Goal: Find specific page/section

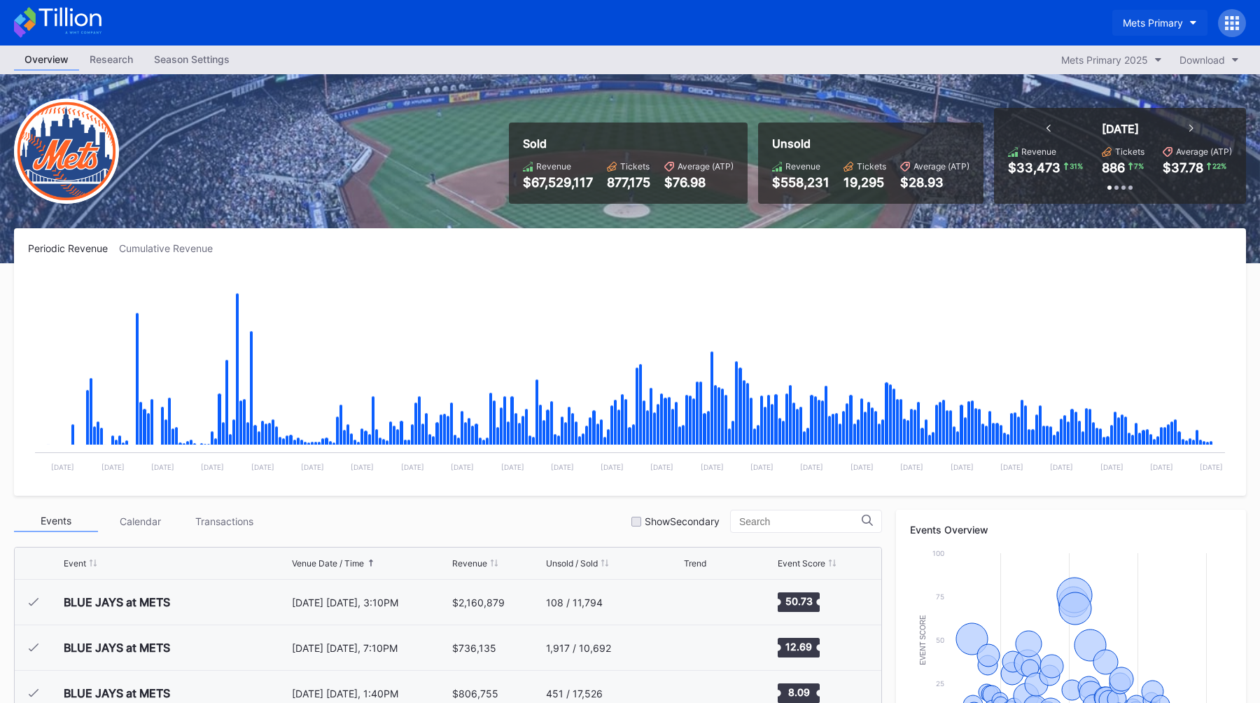
scroll to position [3631, 0]
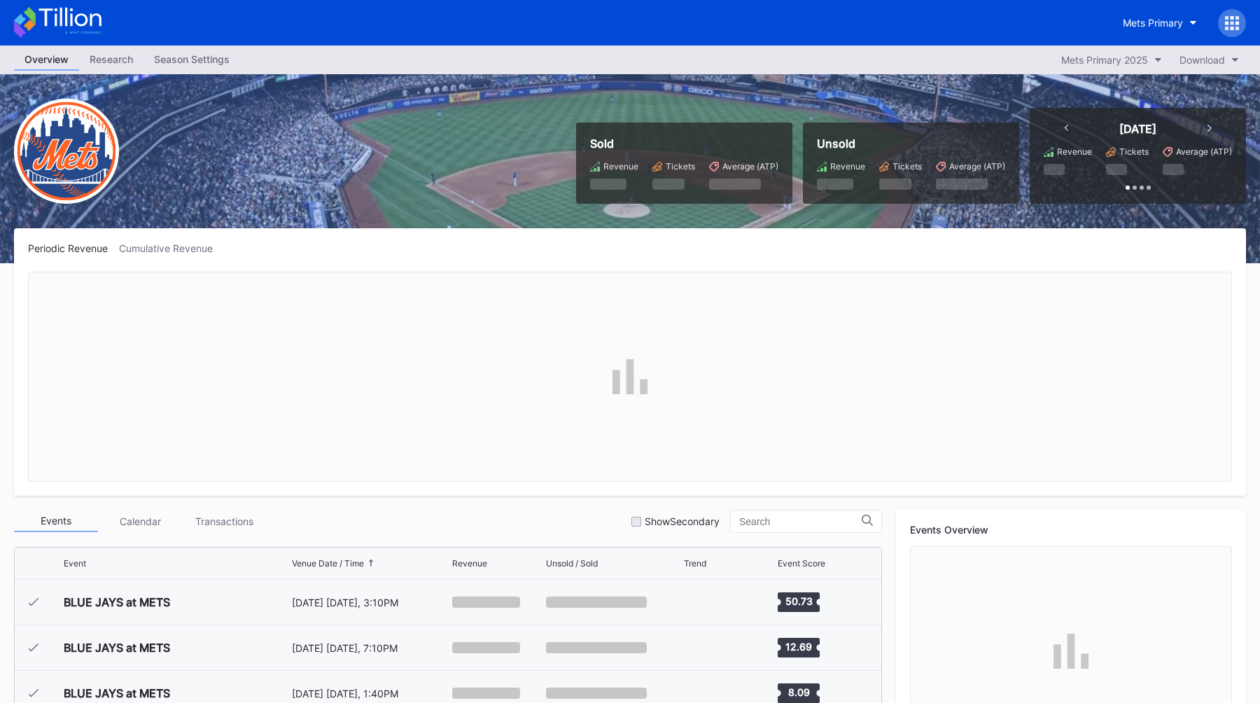
scroll to position [3230, 0]
click at [1162, 22] on div "Mets Primary" at bounding box center [1153, 23] width 60 height 12
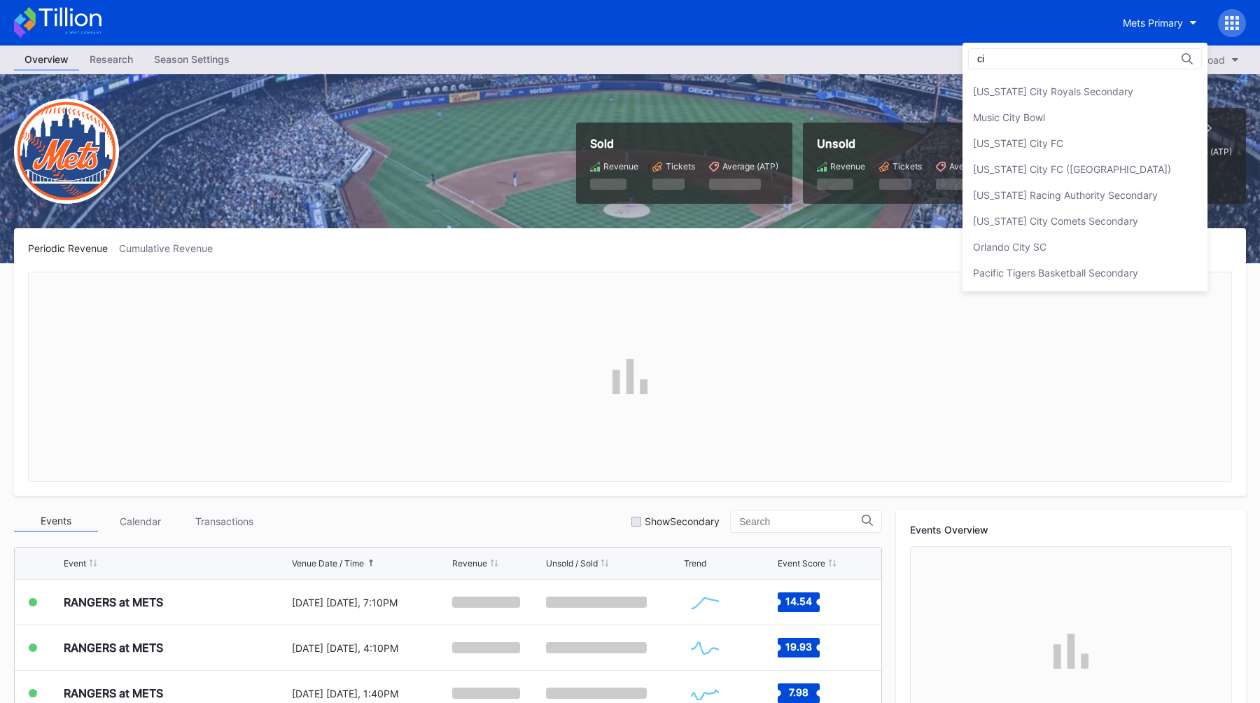
scroll to position [48, 0]
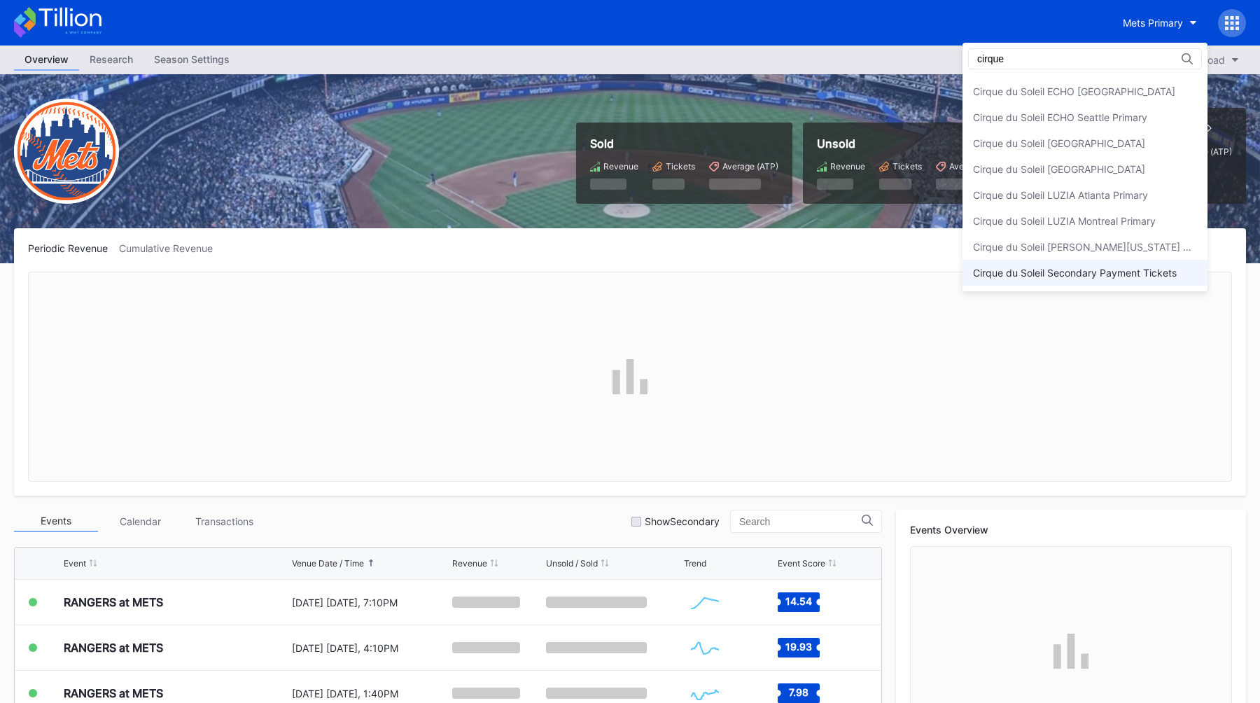
type input "cirque"
click at [1019, 272] on div "Cirque du Soleil Secondary Payment Tickets" at bounding box center [1075, 273] width 204 height 12
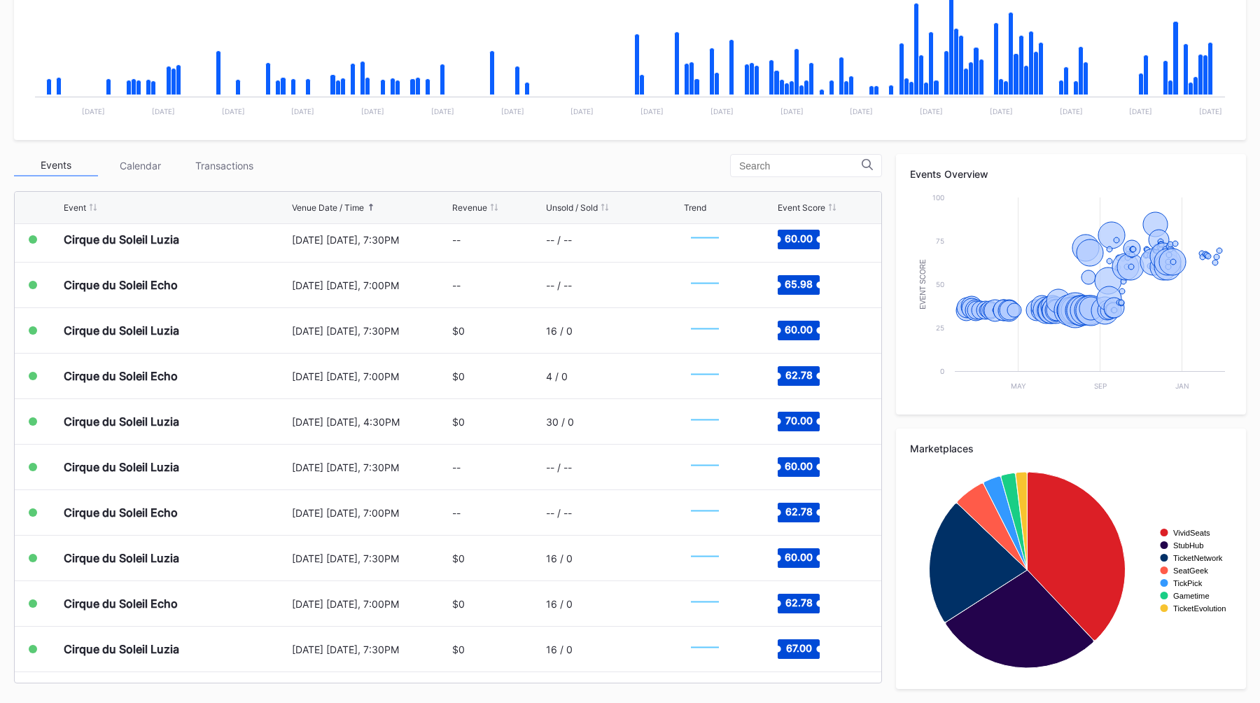
scroll to position [5683, 0]
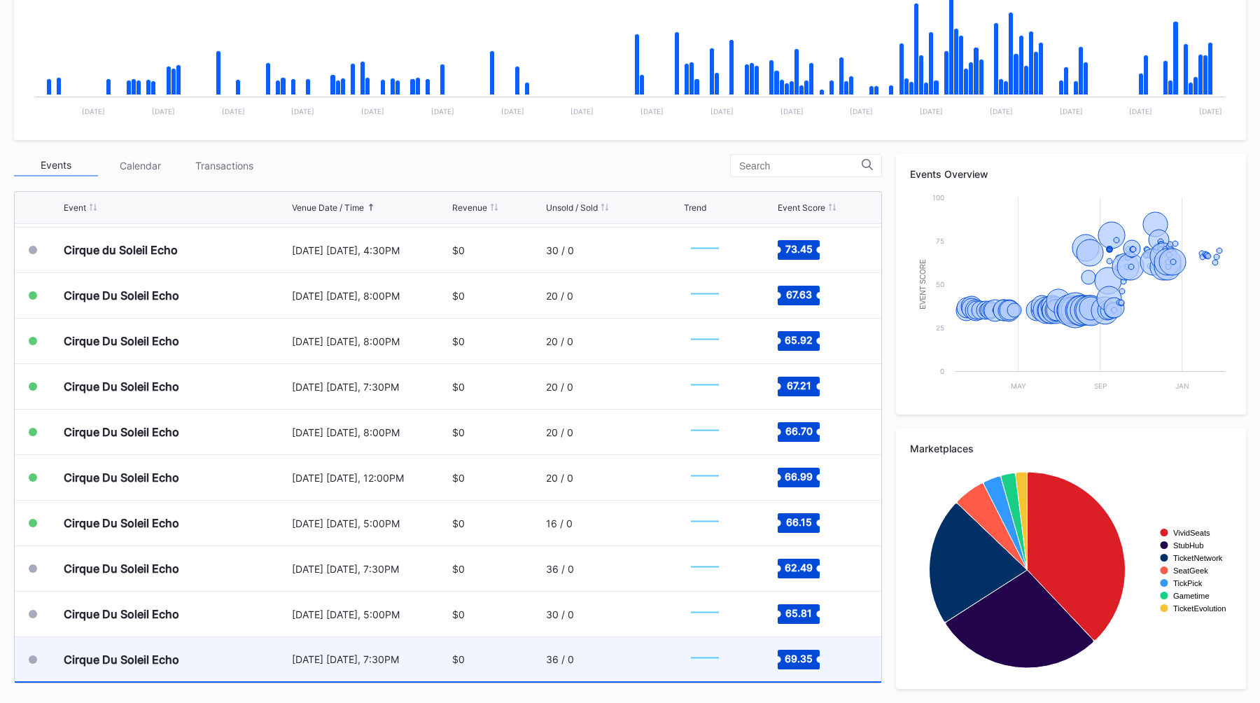
click at [394, 647] on div "February 25 Wednesday, 7:30PM" at bounding box center [370, 659] width 157 height 44
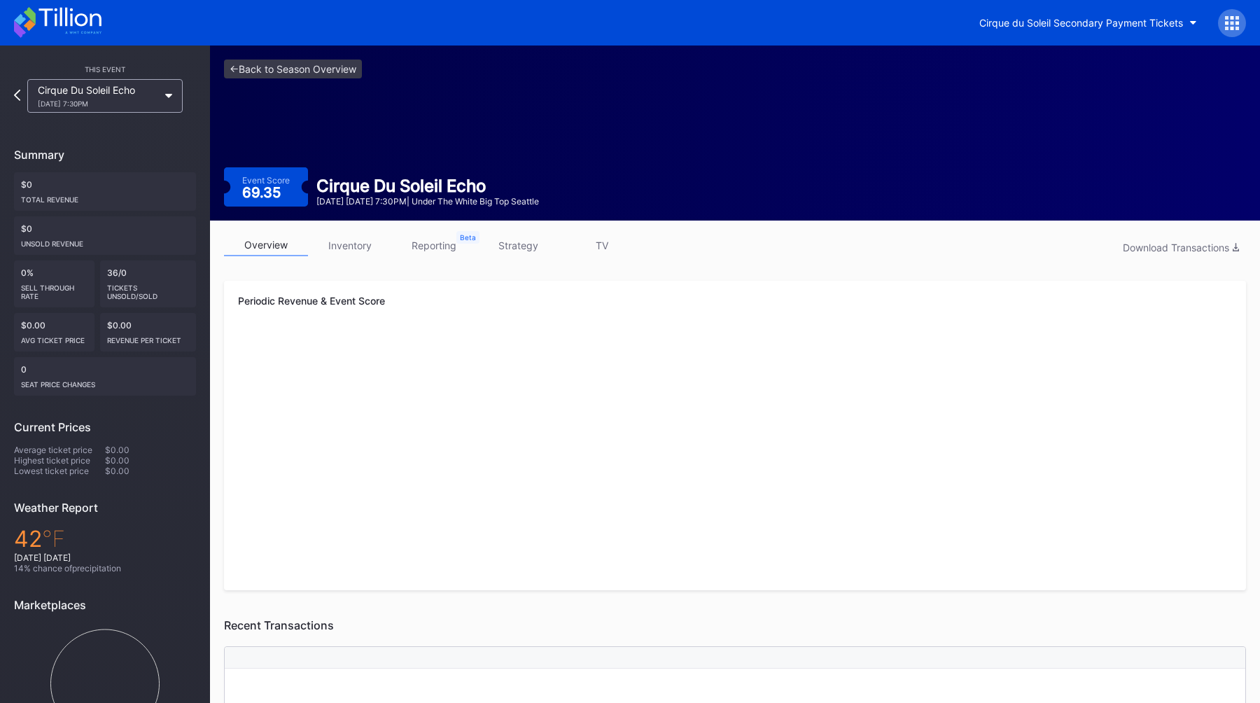
click at [519, 246] on link "strategy" at bounding box center [518, 245] width 84 height 22
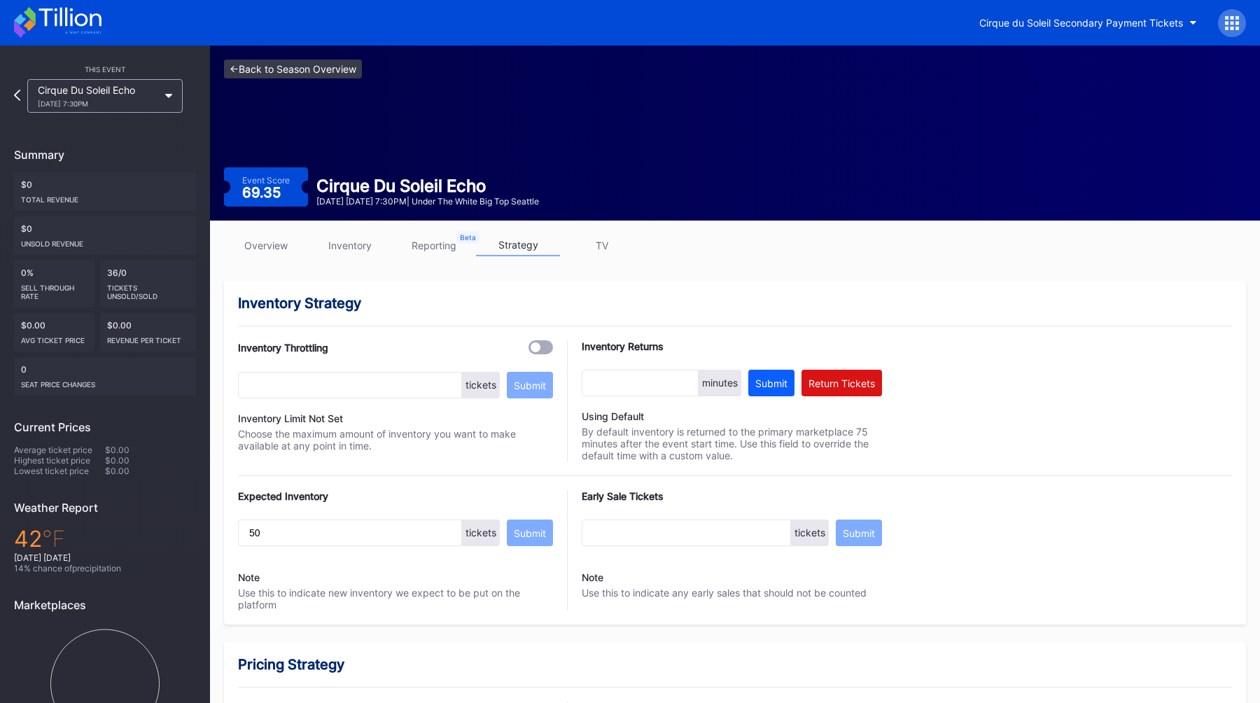
click at [279, 65] on link "<- Back to Season Overview" at bounding box center [293, 68] width 138 height 19
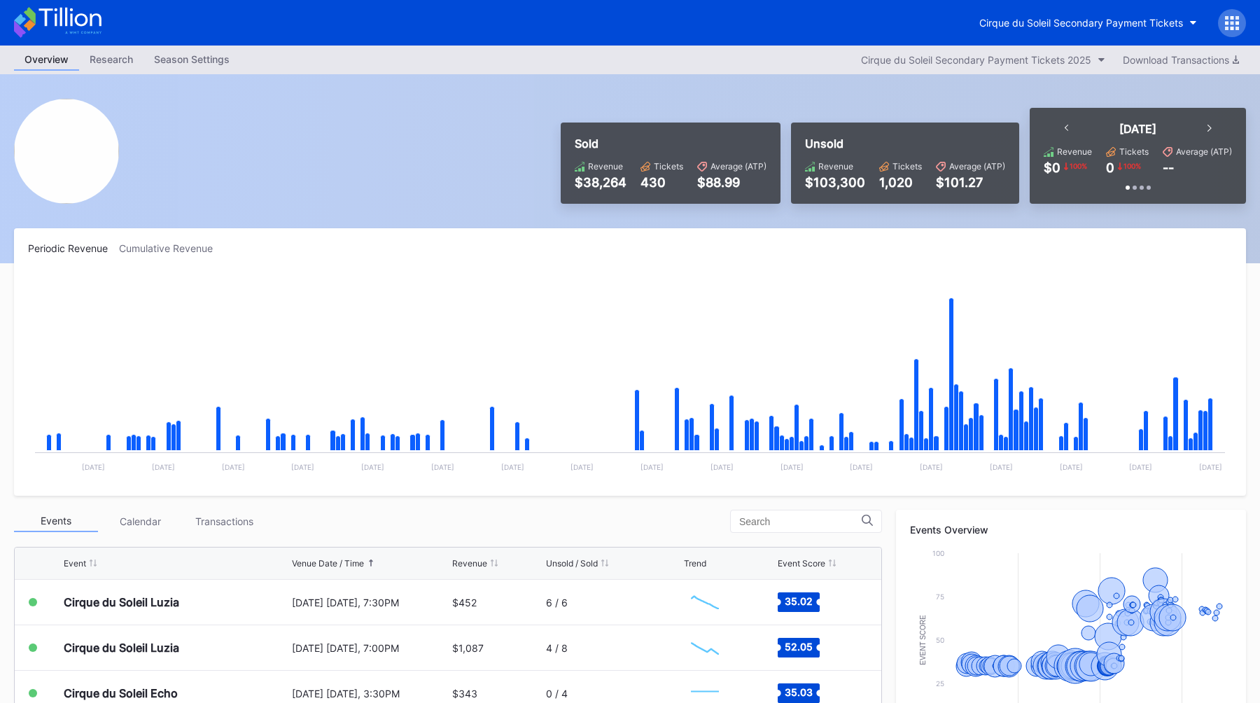
click at [1228, 21] on icon at bounding box center [1226, 22] width 3 height 3
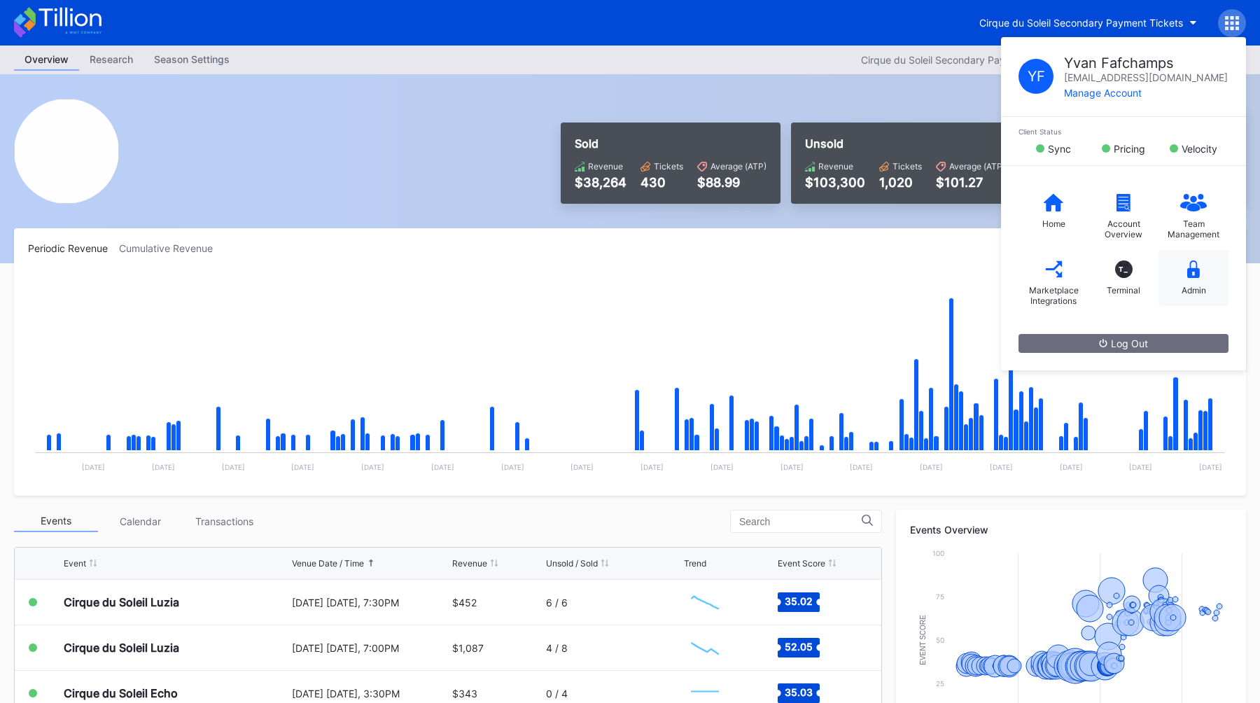
click at [1174, 277] on div "Admin" at bounding box center [1193, 278] width 70 height 56
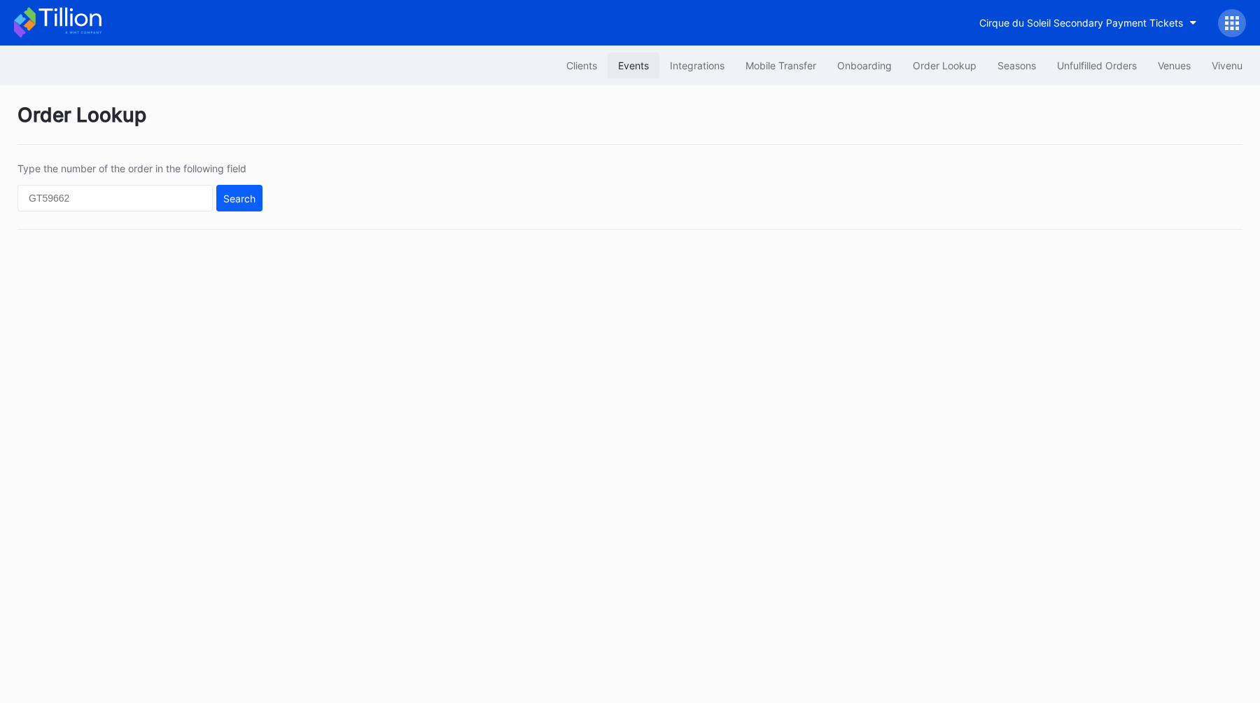
click at [628, 66] on div "Events" at bounding box center [633, 65] width 31 height 12
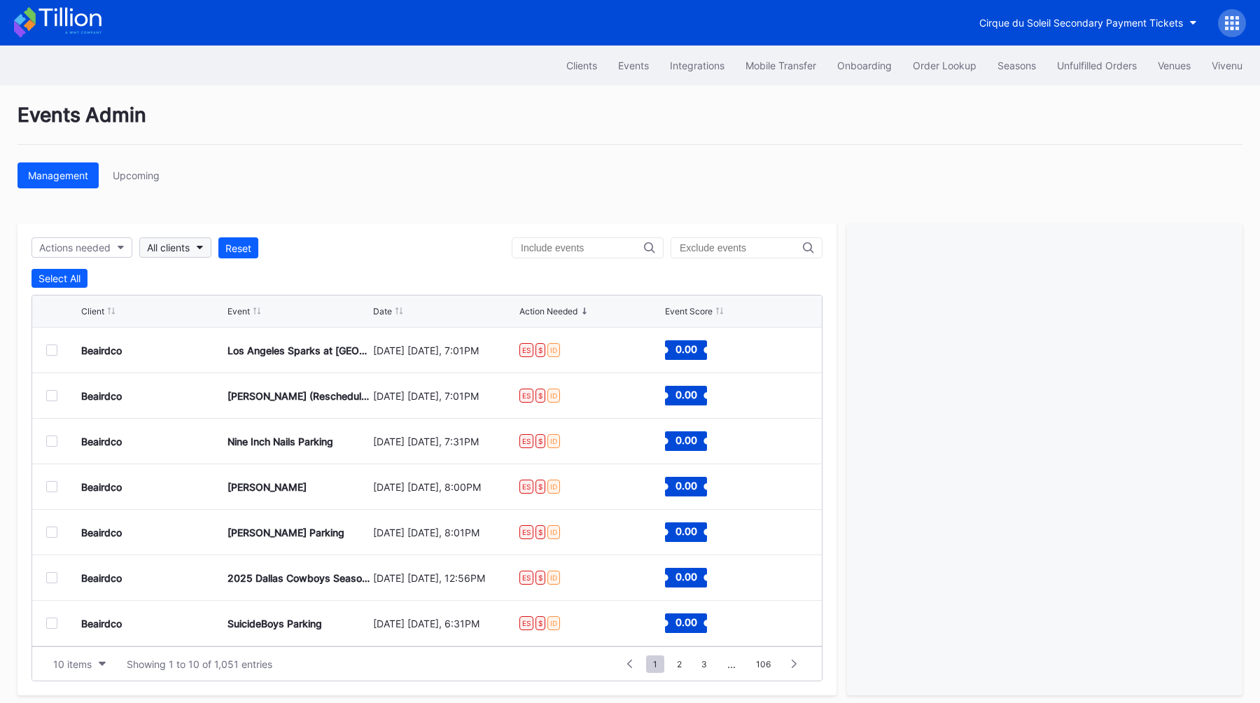
click at [168, 252] on div "All clients" at bounding box center [168, 247] width 43 height 12
type input "paym"
click at [177, 306] on div "Cirque du Soleil Secondary Payment Tickets" at bounding box center [253, 310] width 204 height 12
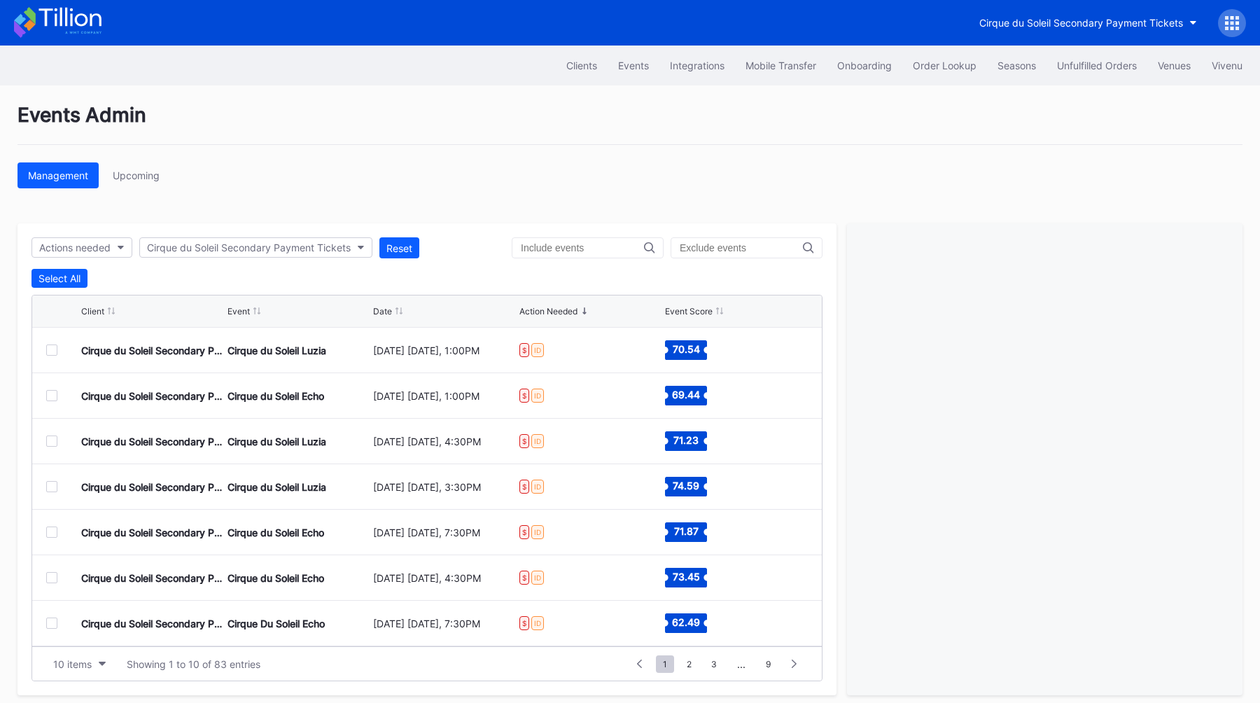
click at [493, 122] on div "Events Admin" at bounding box center [629, 124] width 1225 height 42
click at [50, 347] on div at bounding box center [51, 349] width 11 height 11
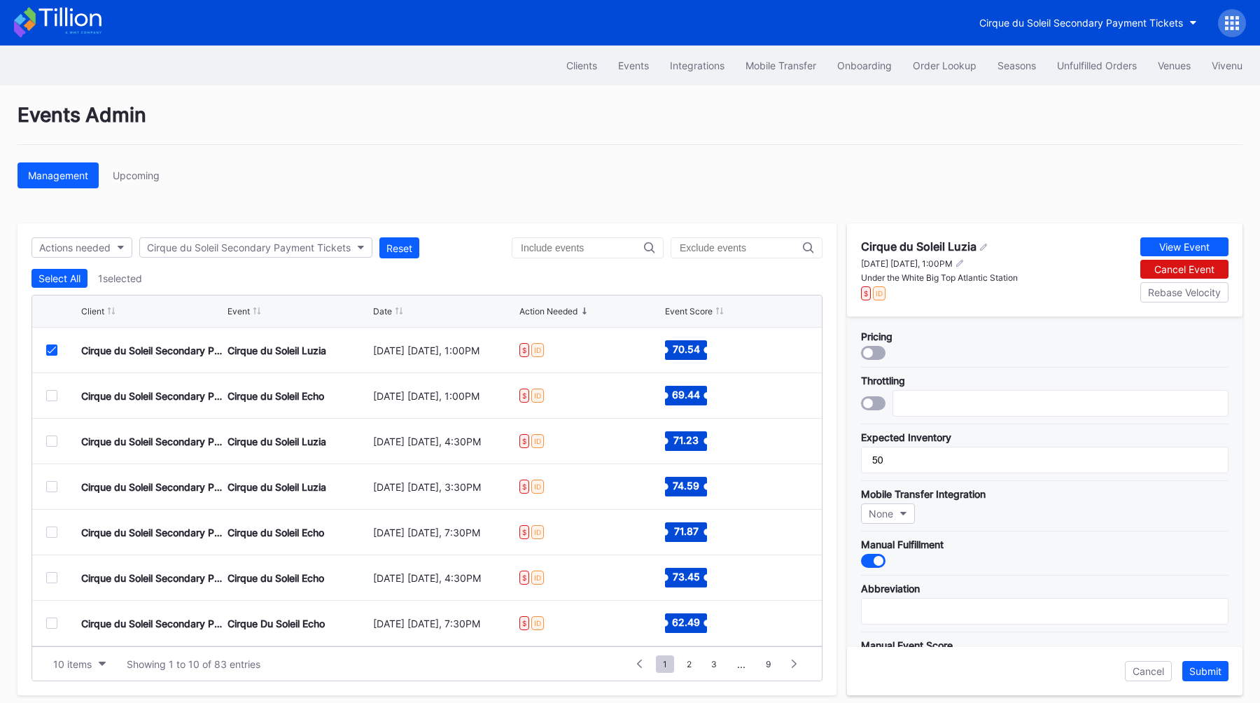
click at [49, 353] on icon at bounding box center [52, 349] width 8 height 7
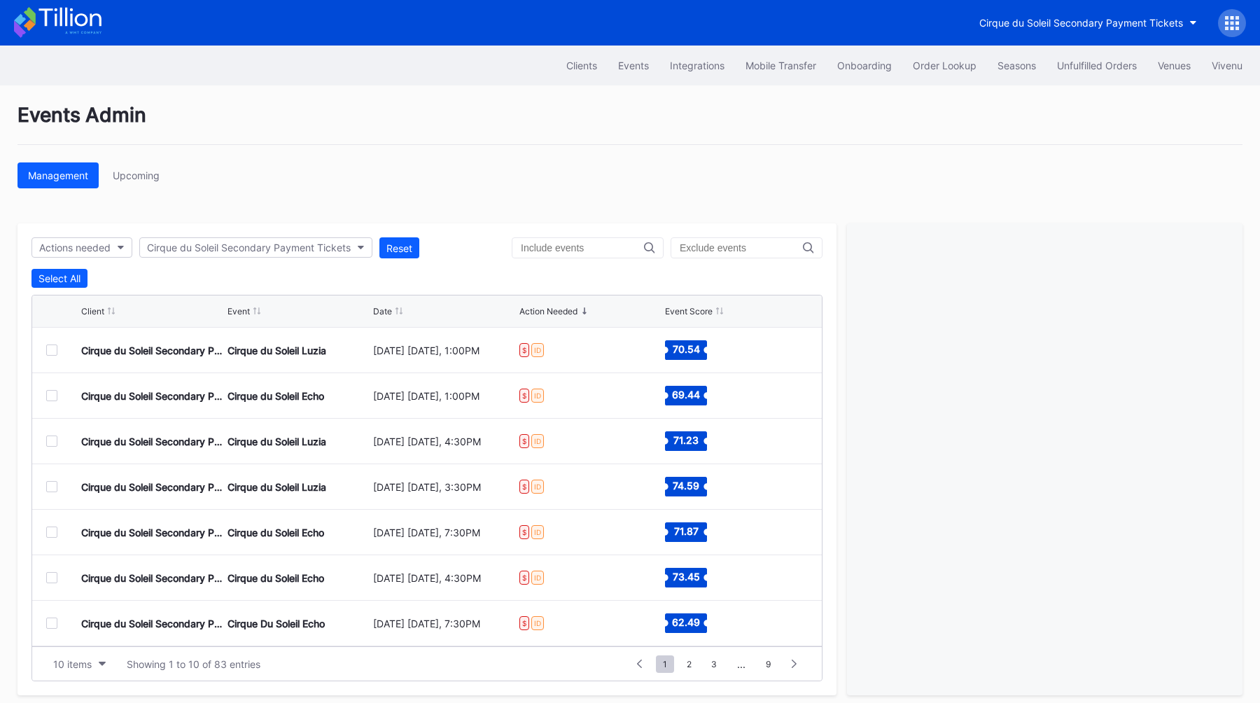
click at [48, 395] on div at bounding box center [51, 395] width 11 height 11
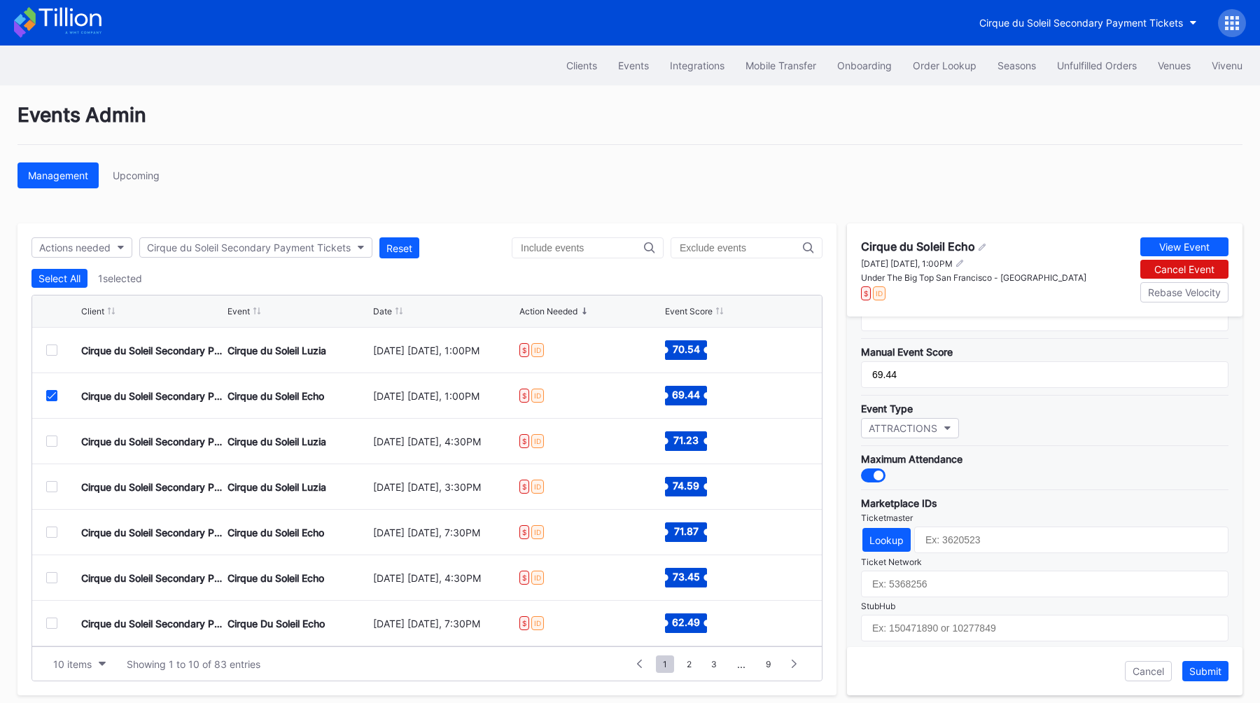
scroll to position [409, 0]
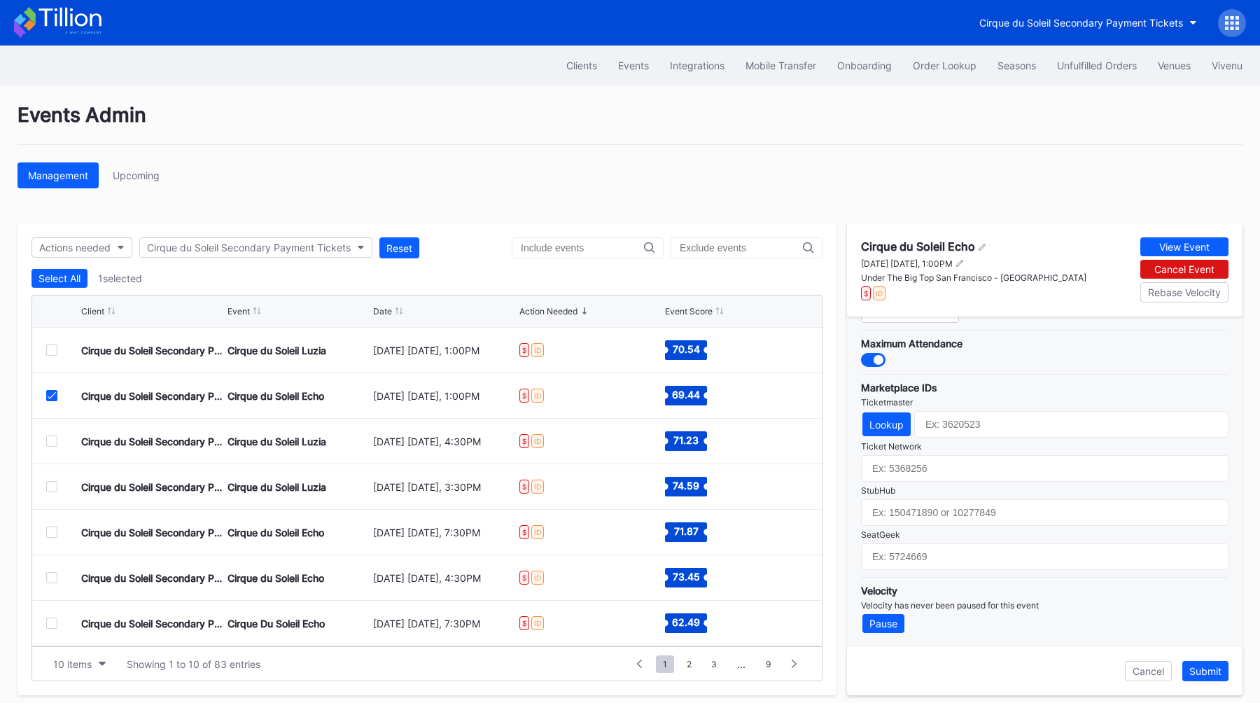
click at [50, 399] on div at bounding box center [51, 395] width 11 height 11
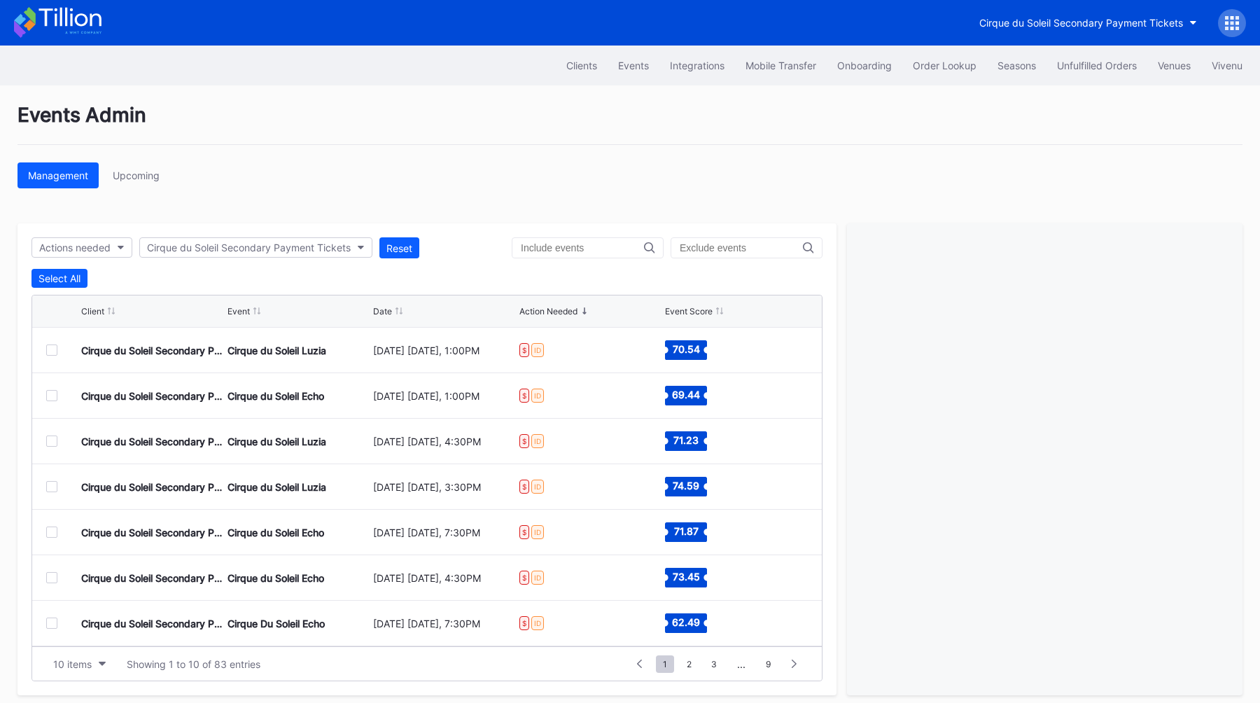
scroll to position [136, 0]
click at [50, 622] on div at bounding box center [51, 623] width 11 height 11
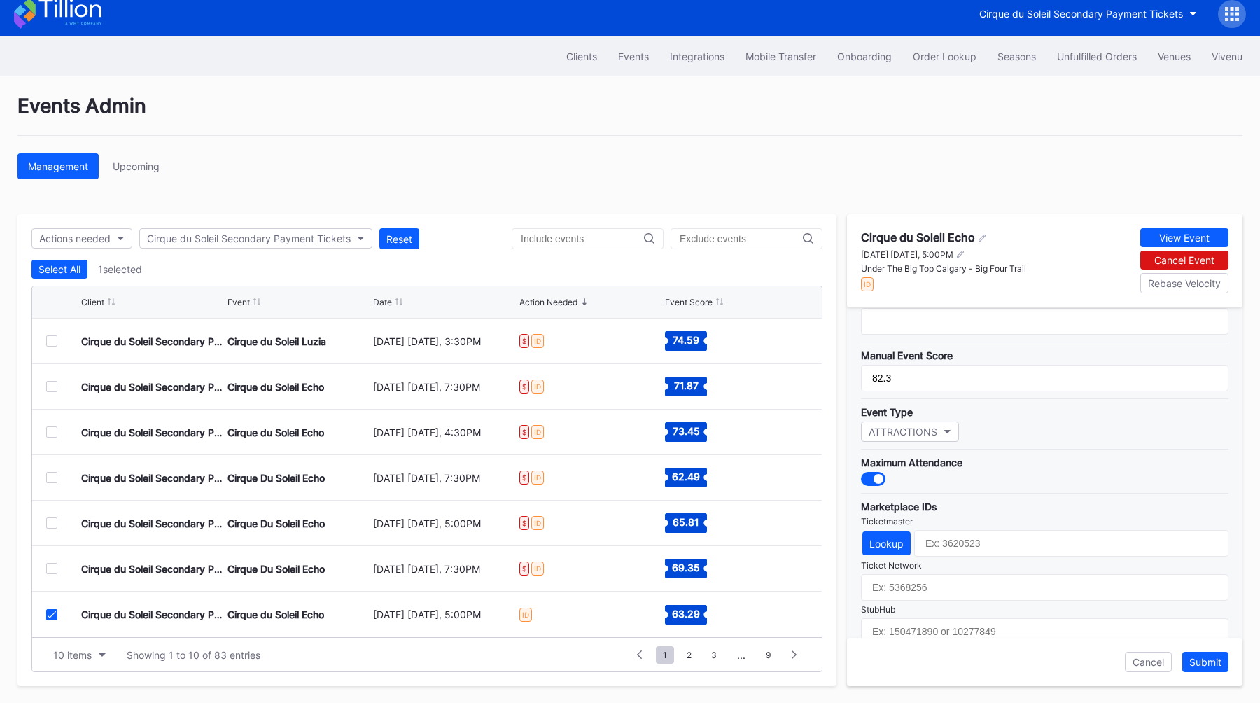
scroll to position [409, 0]
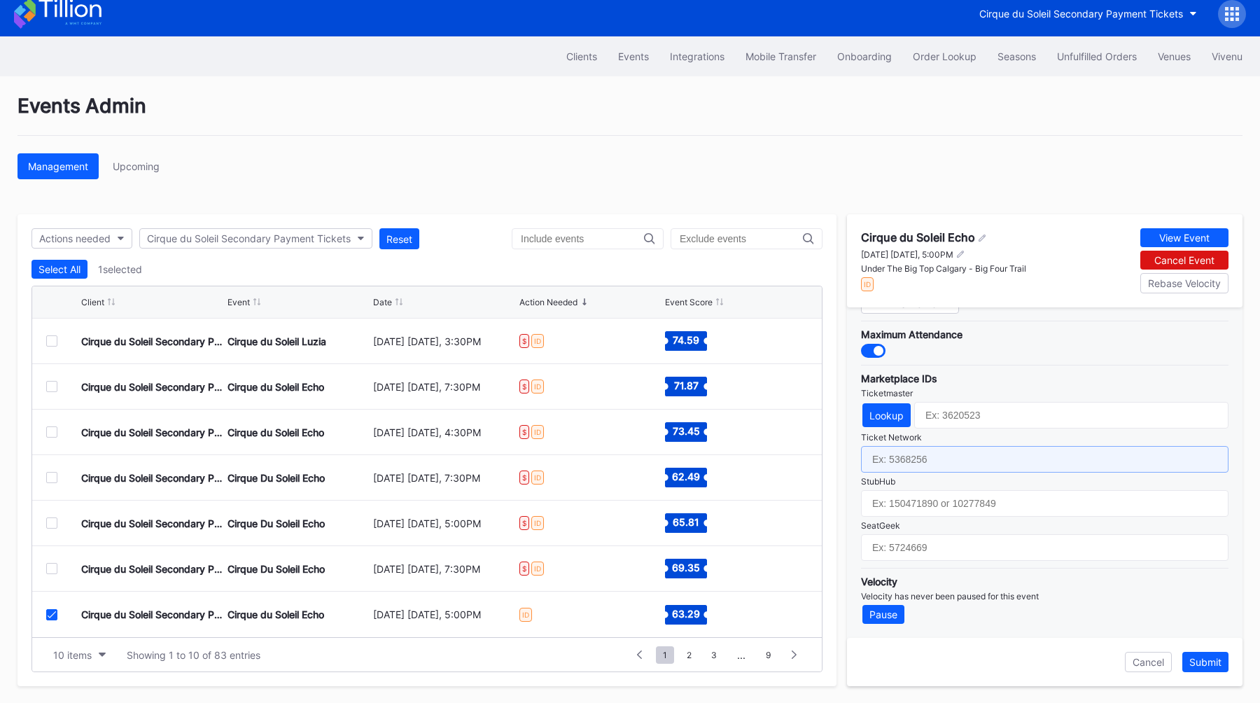
click at [934, 458] on input "text" at bounding box center [1044, 459] width 367 height 27
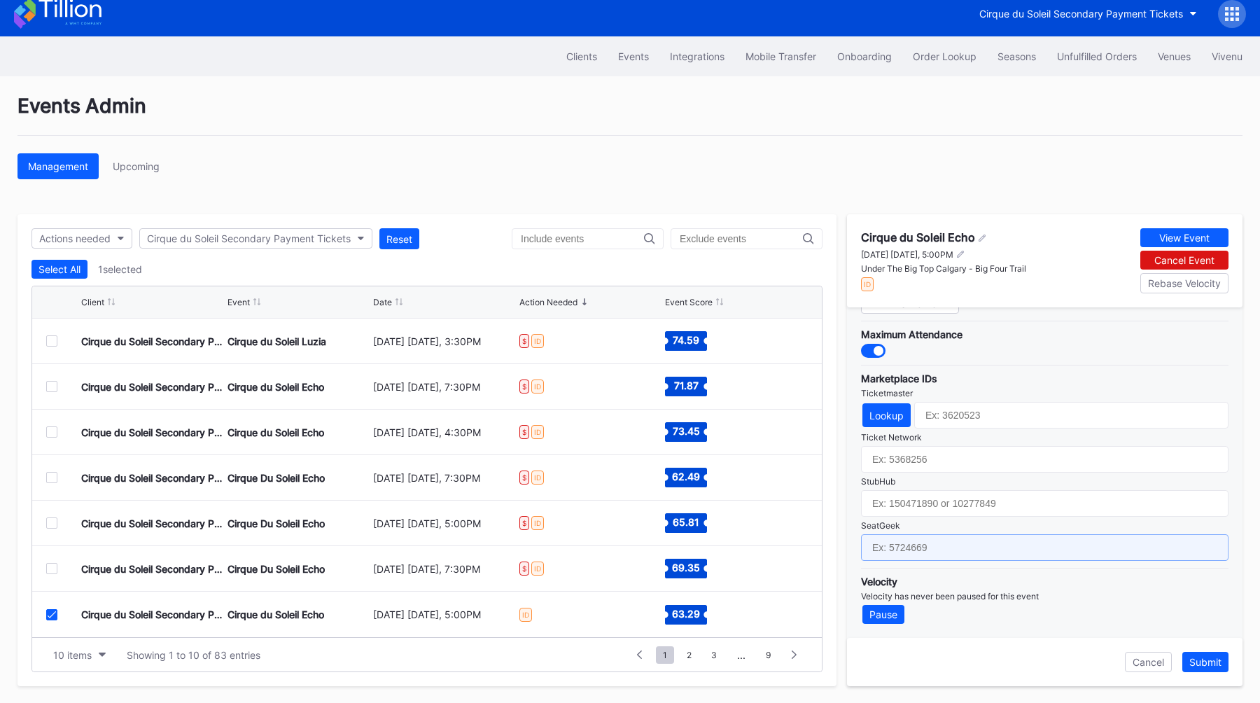
click at [886, 542] on input "text" at bounding box center [1044, 547] width 367 height 27
click at [49, 613] on icon at bounding box center [52, 614] width 8 height 7
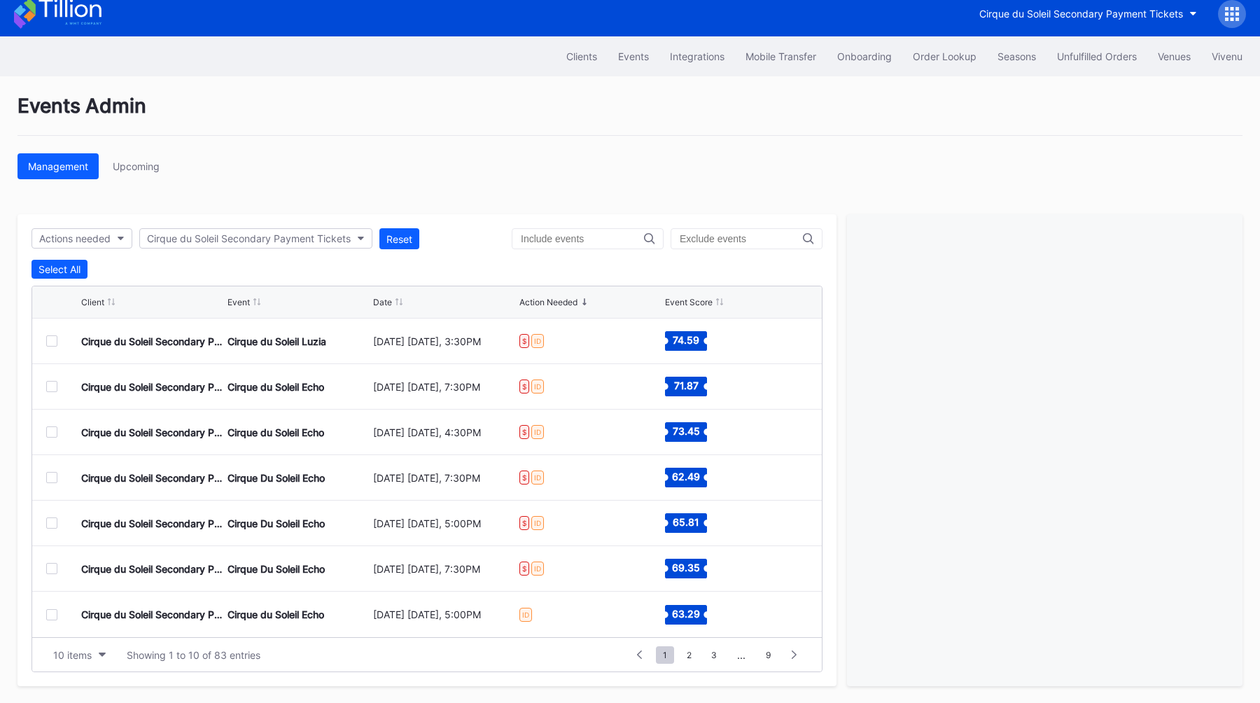
click at [687, 150] on div "Events Admin Management Upcoming Actions needed Cirque du Soleil Secondary Paym…" at bounding box center [630, 389] width 1260 height 627
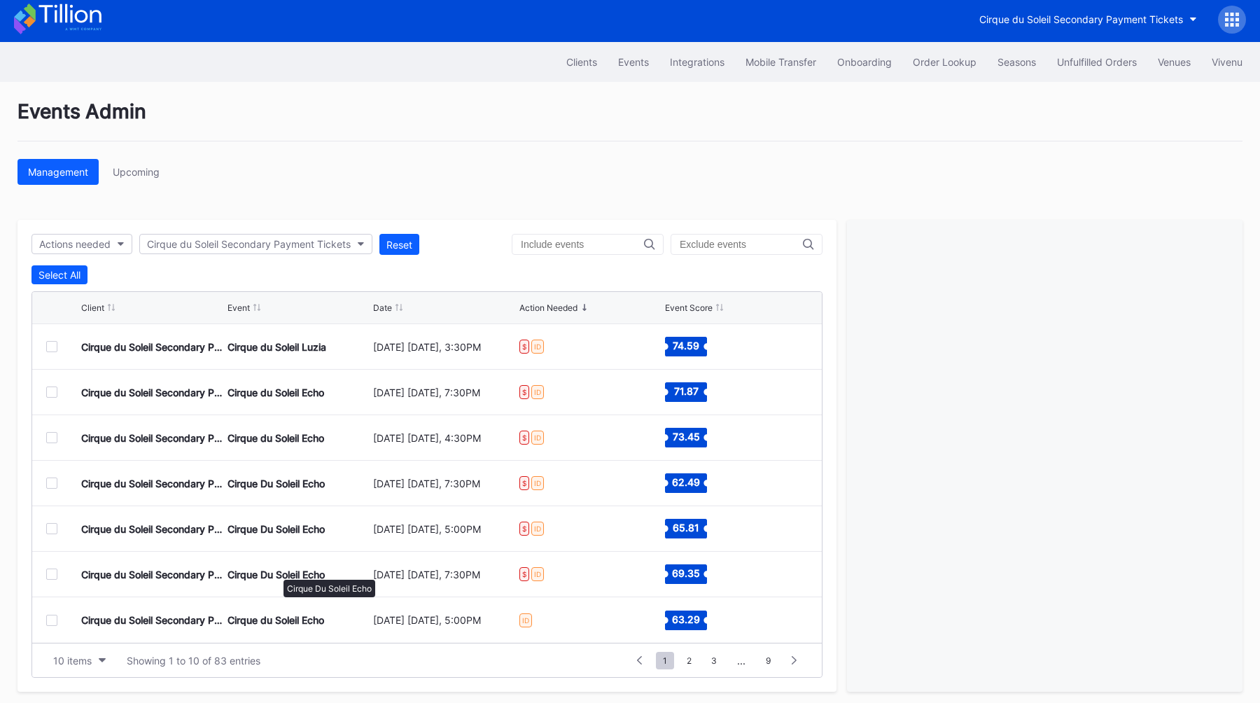
scroll to position [9, 0]
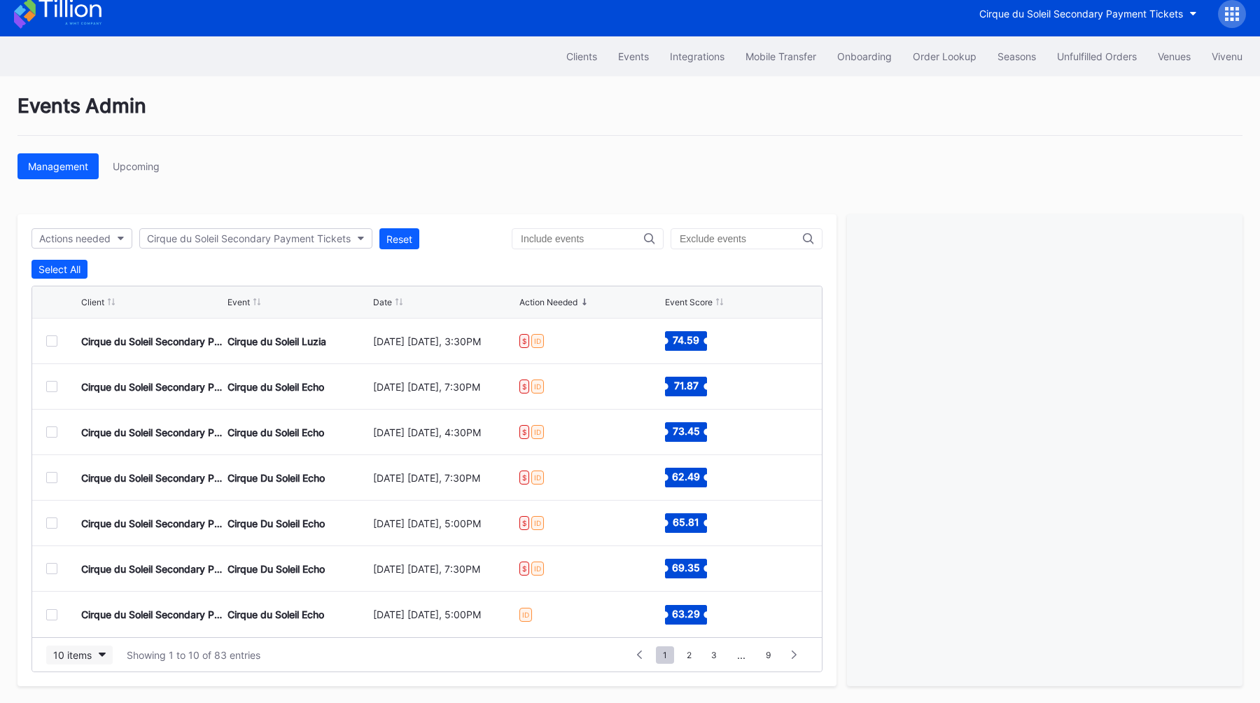
click at [78, 652] on div "10 items" at bounding box center [72, 655] width 38 height 12
click at [90, 626] on div "200 items" at bounding box center [79, 619] width 66 height 26
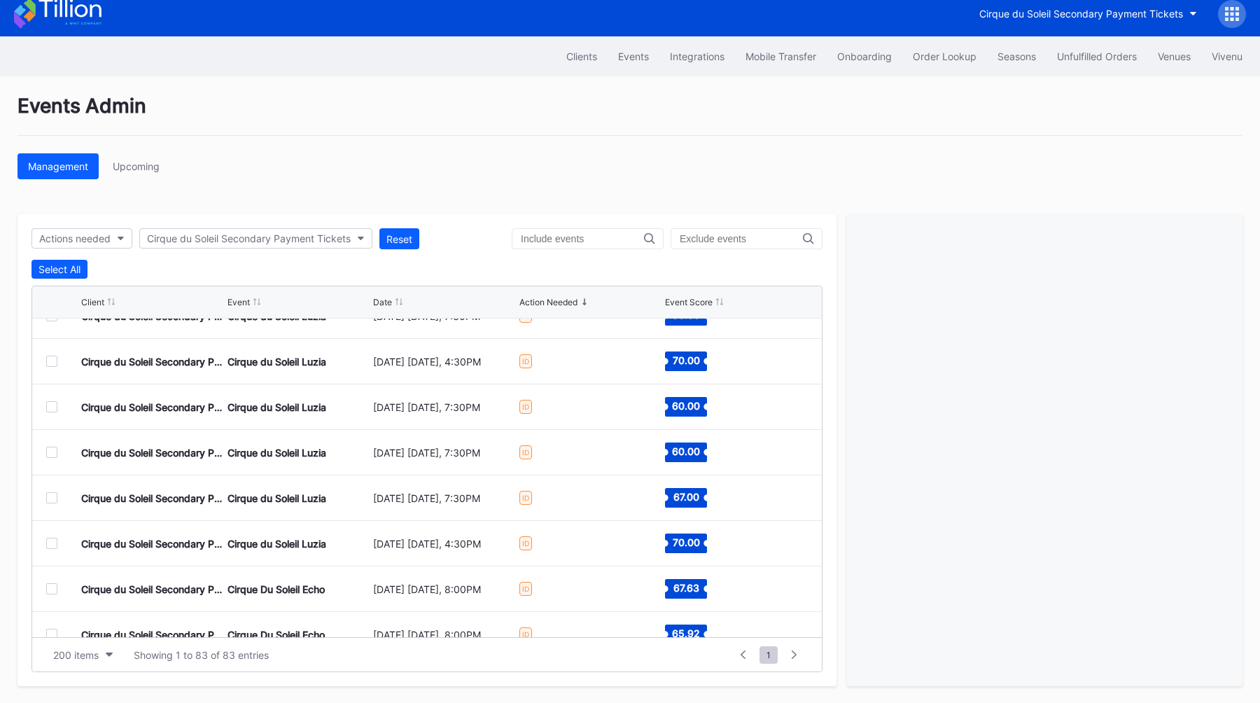
scroll to position [1820, 0]
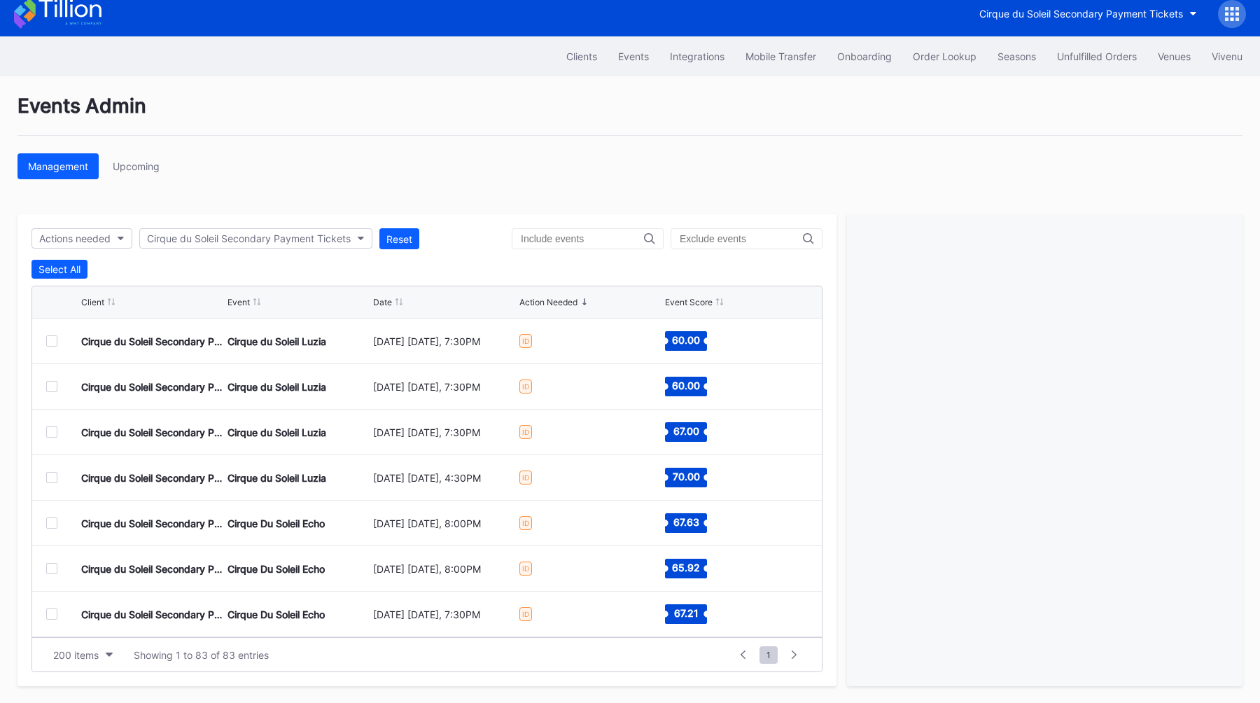
click at [48, 526] on div at bounding box center [51, 522] width 11 height 11
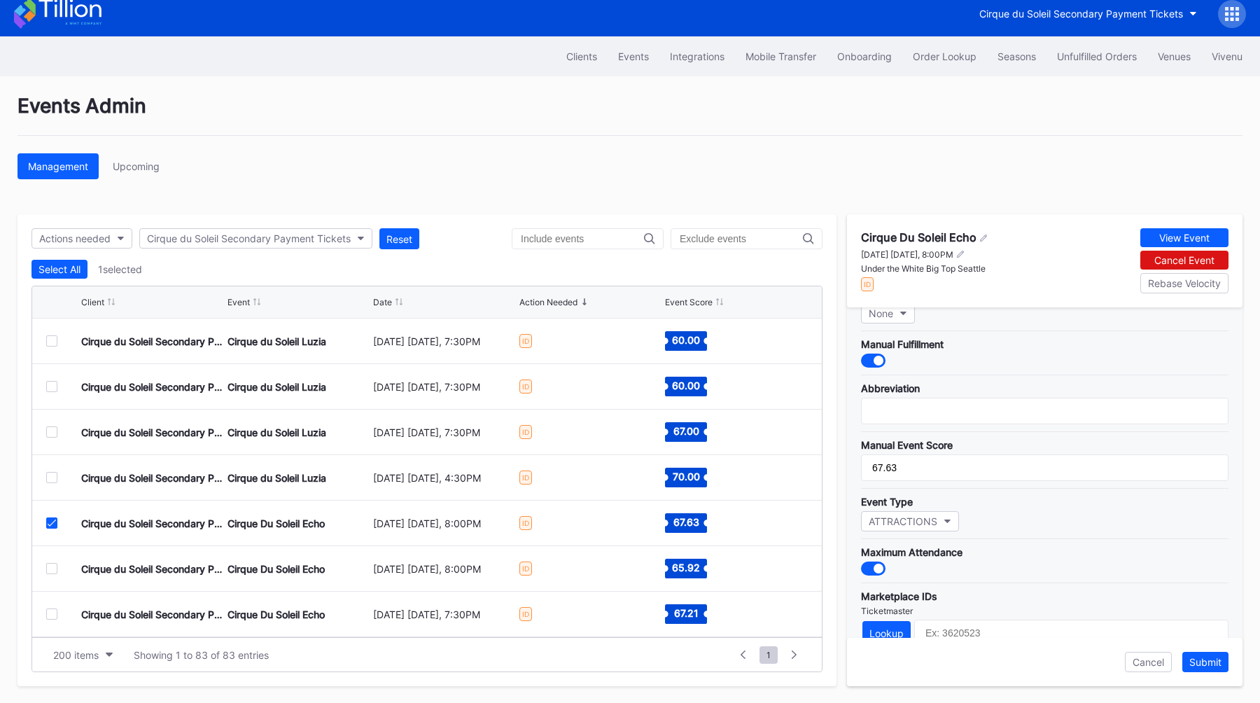
scroll to position [409, 0]
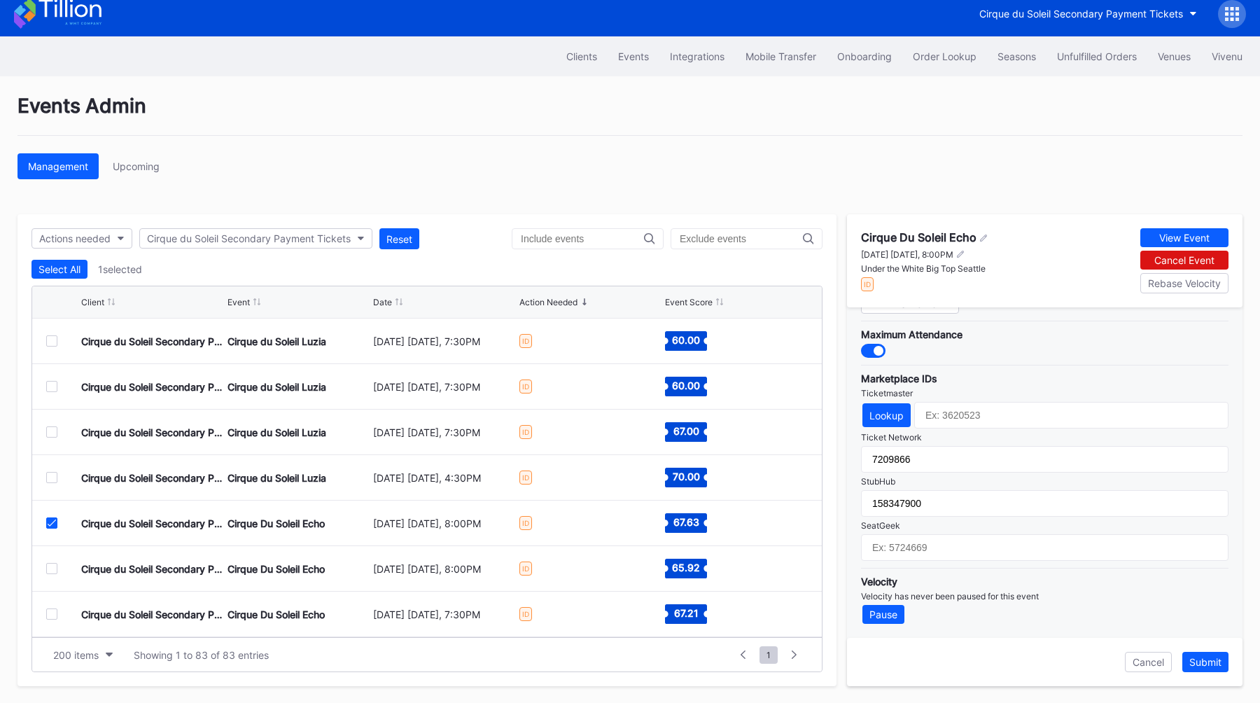
click at [48, 521] on icon at bounding box center [52, 522] width 8 height 7
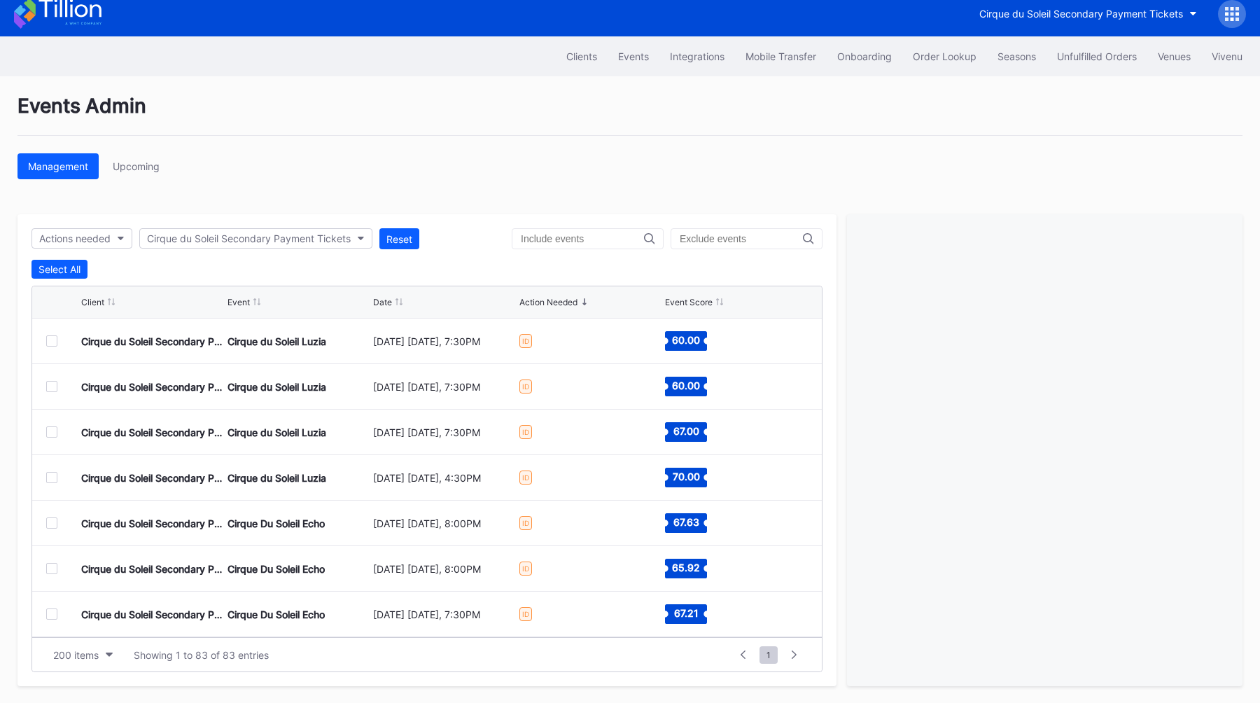
click at [617, 119] on div "Events Admin" at bounding box center [629, 115] width 1225 height 42
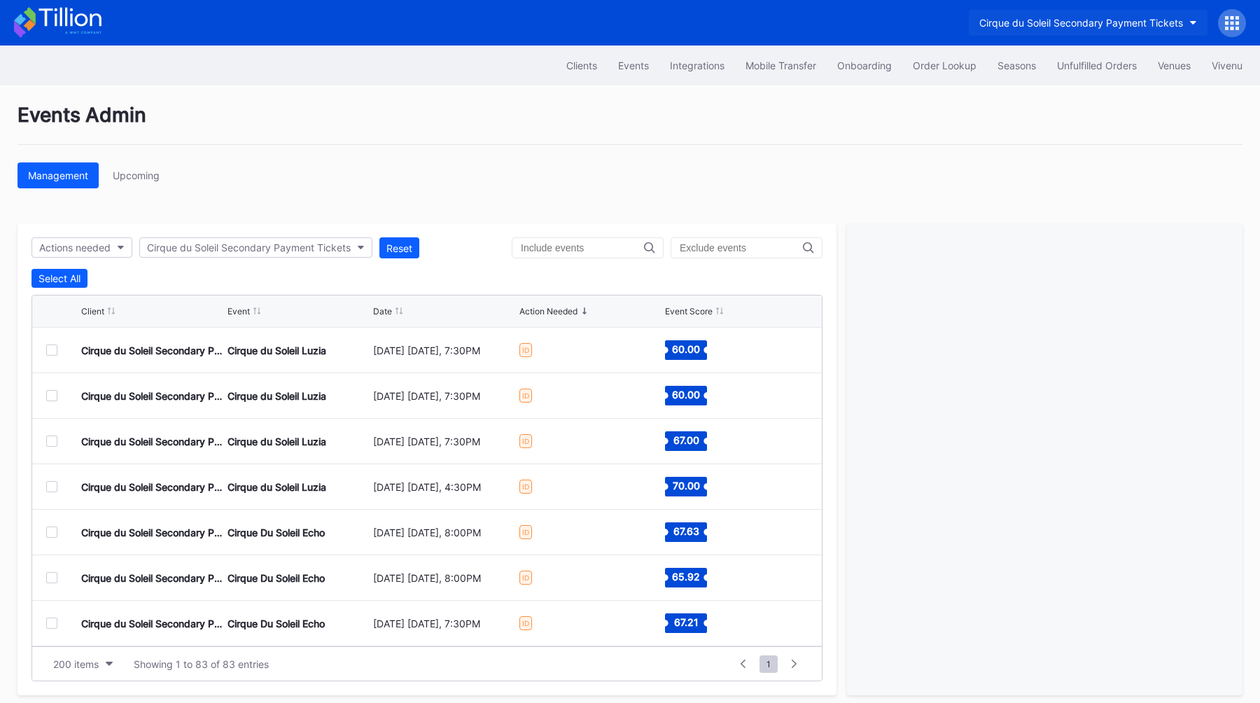
click at [1105, 22] on div "Cirque du Soleil Secondary Payment Tickets" at bounding box center [1081, 23] width 204 height 12
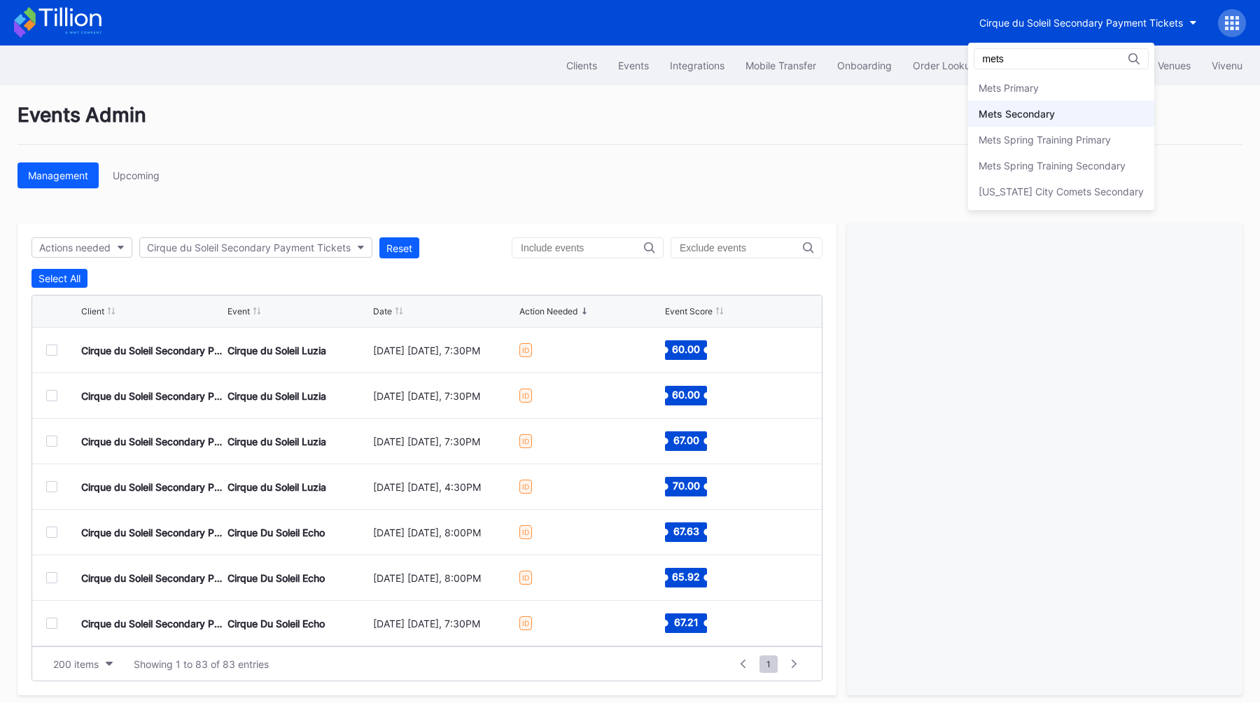
type input "mets"
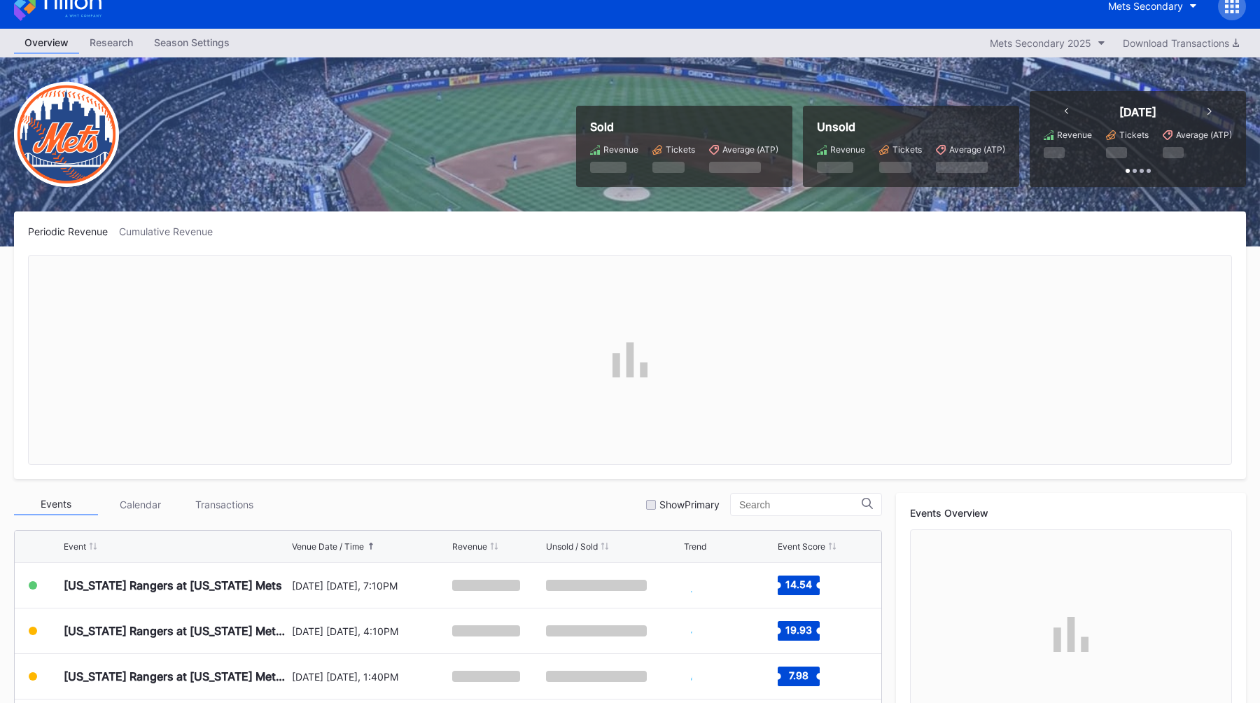
scroll to position [28, 0]
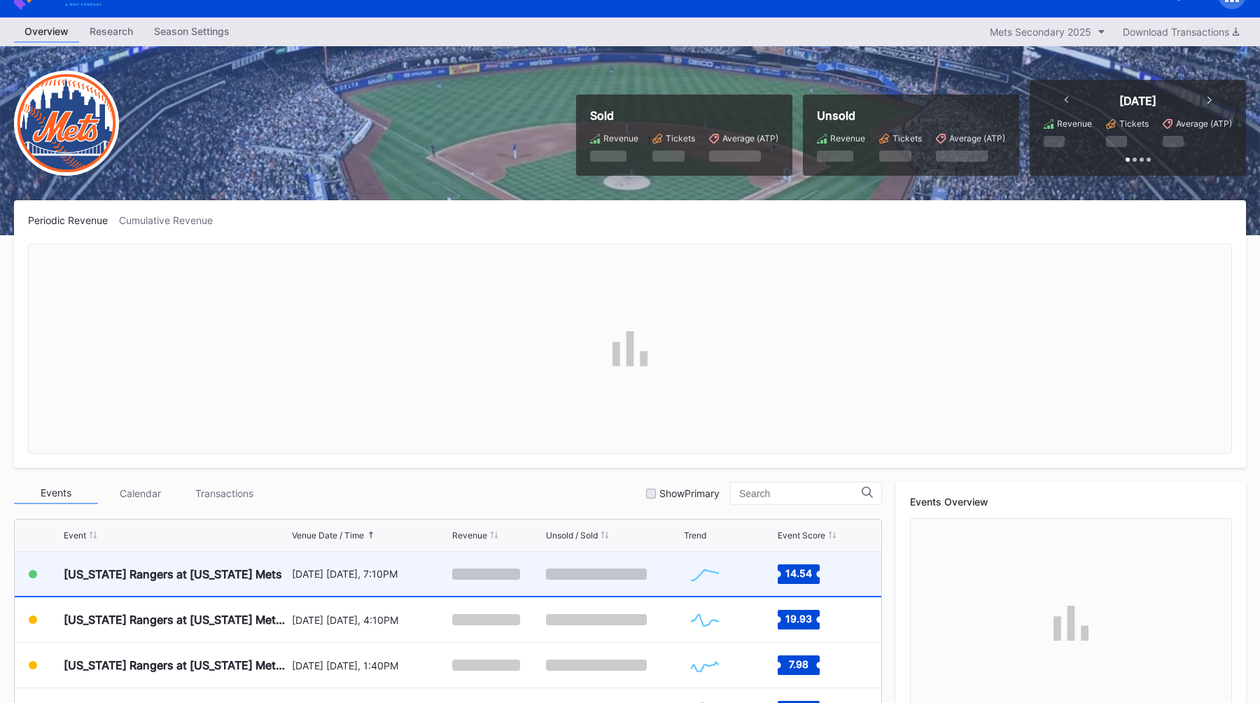
click at [227, 586] on div "Texas Rangers at New York Mets" at bounding box center [176, 573] width 225 height 44
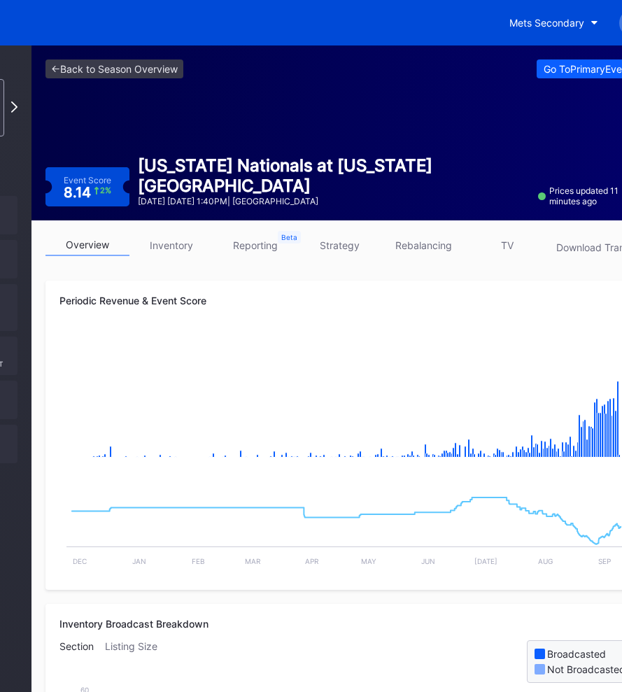
scroll to position [0, 218]
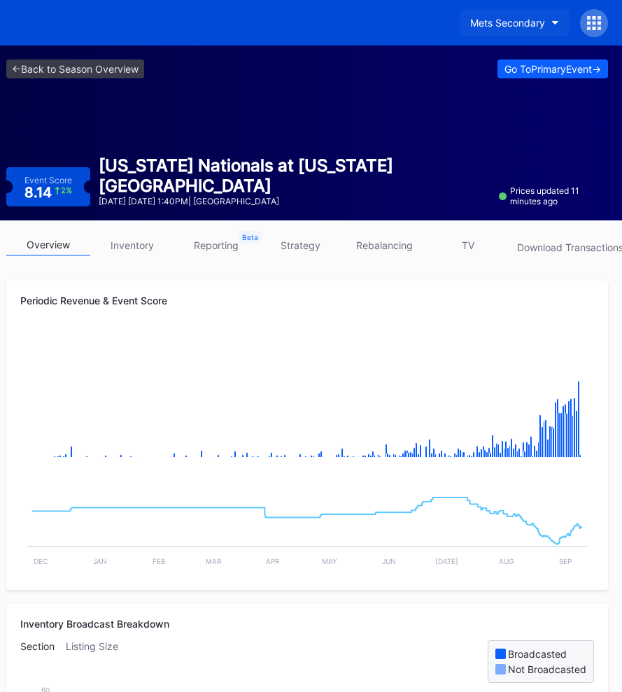
click at [503, 15] on button "Mets Secondary" at bounding box center [515, 23] width 110 height 26
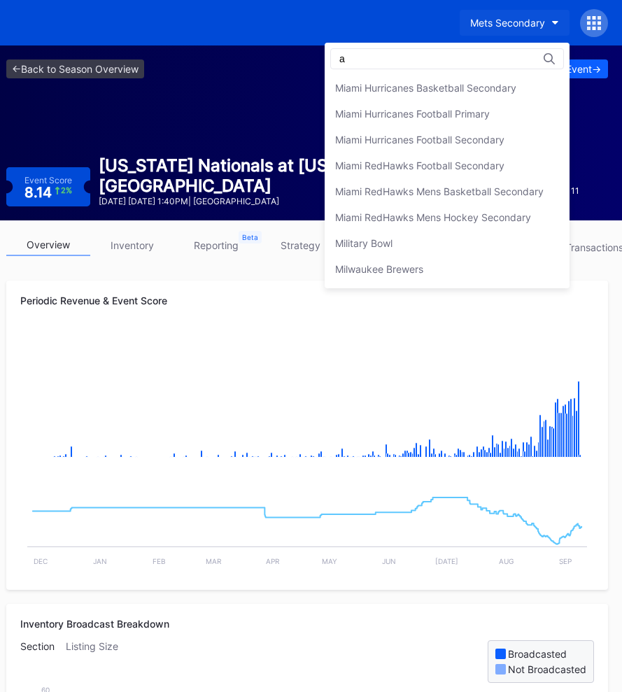
scroll to position [0, 0]
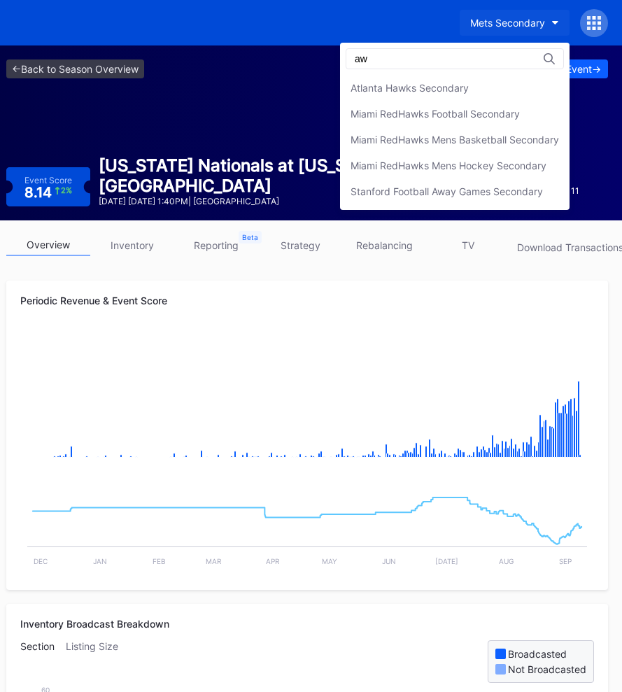
type input "a"
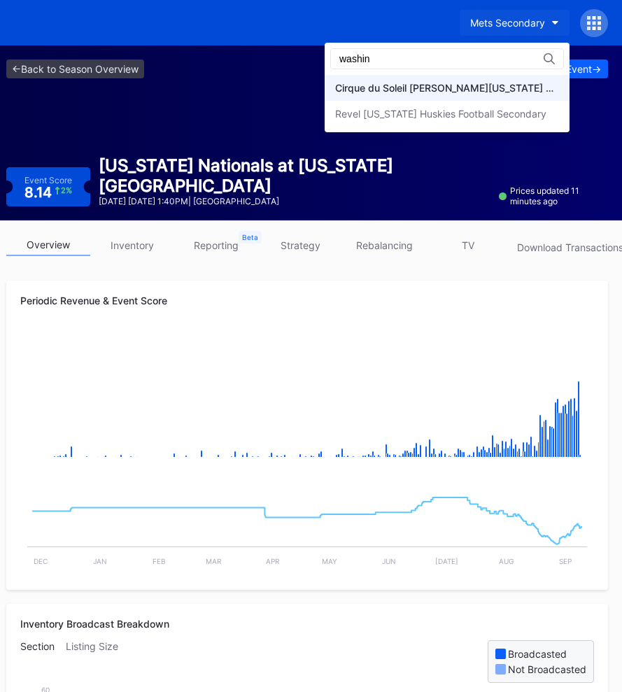
type input "washin"
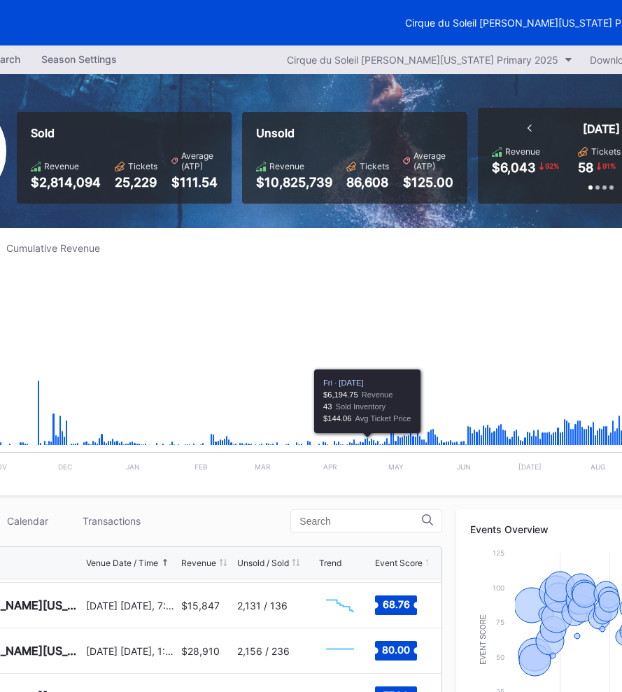
scroll to position [0, 218]
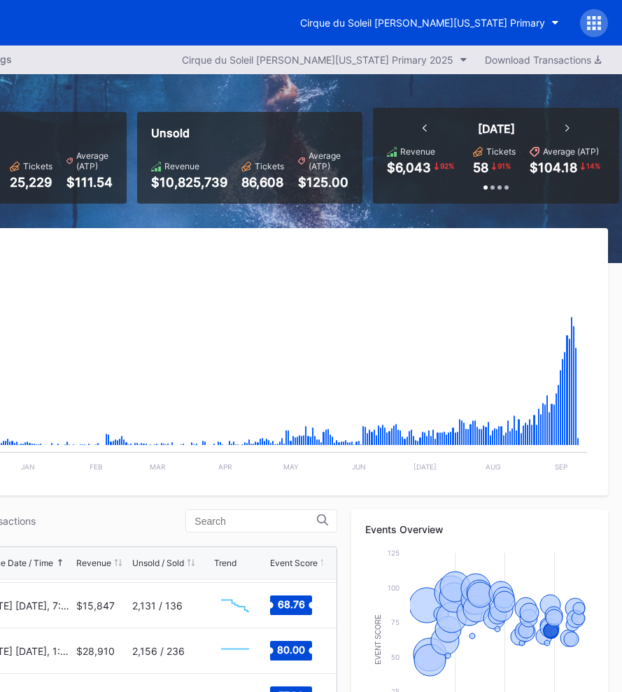
click at [596, 43] on div "Cirque du Soleil [PERSON_NAME][US_STATE] Primary" at bounding box center [202, 22] width 840 height 45
click at [596, 30] on div at bounding box center [594, 23] width 28 height 28
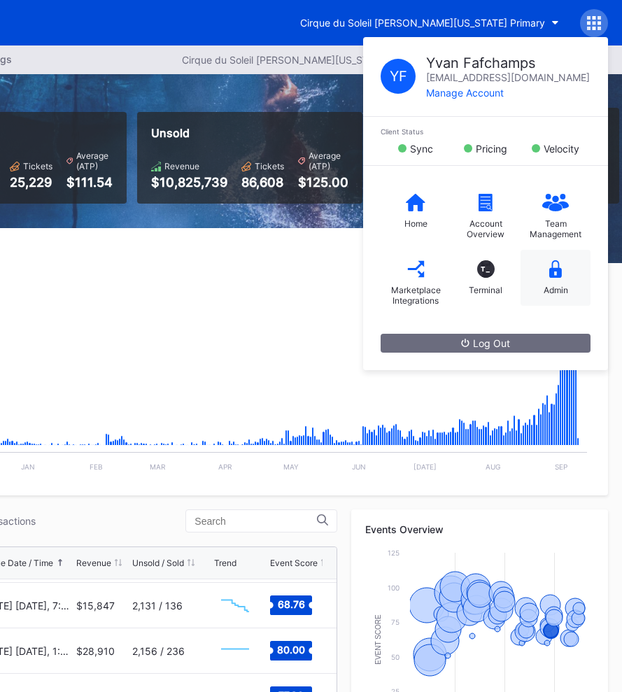
click at [564, 277] on div "Admin" at bounding box center [556, 278] width 70 height 56
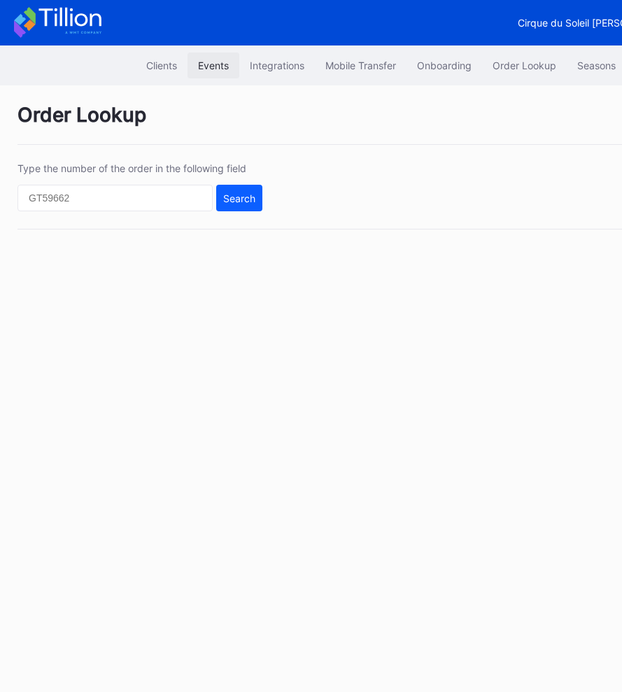
click at [211, 68] on div "Events" at bounding box center [213, 65] width 31 height 12
